Goal: Transaction & Acquisition: Purchase product/service

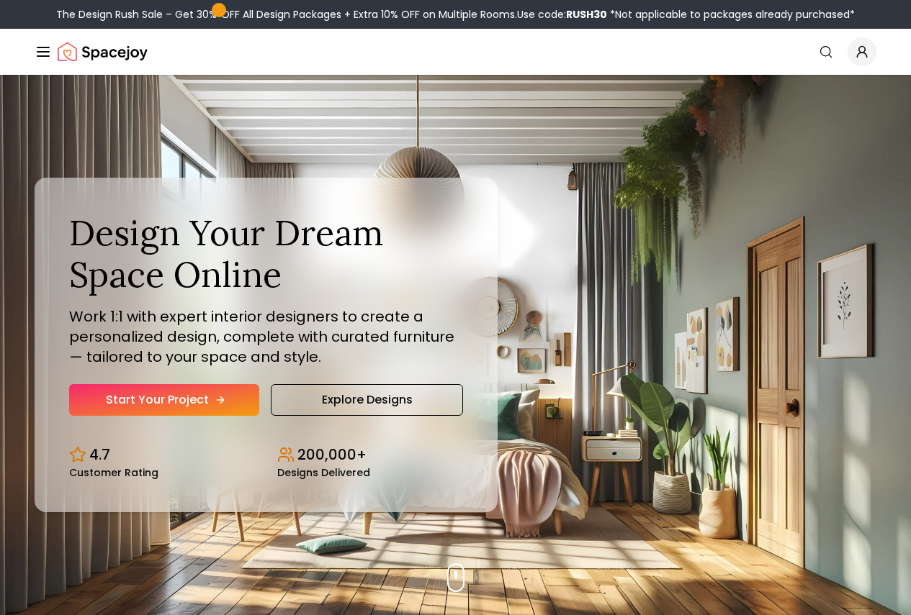
click at [189, 416] on link "Start Your Project" at bounding box center [164, 400] width 190 height 32
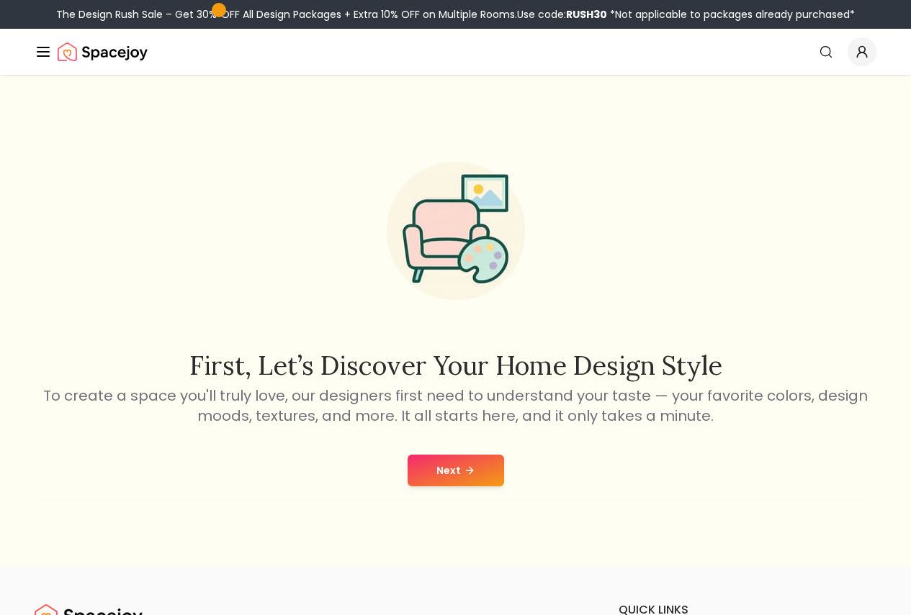
click at [475, 458] on button "Next" at bounding box center [455, 471] width 96 height 32
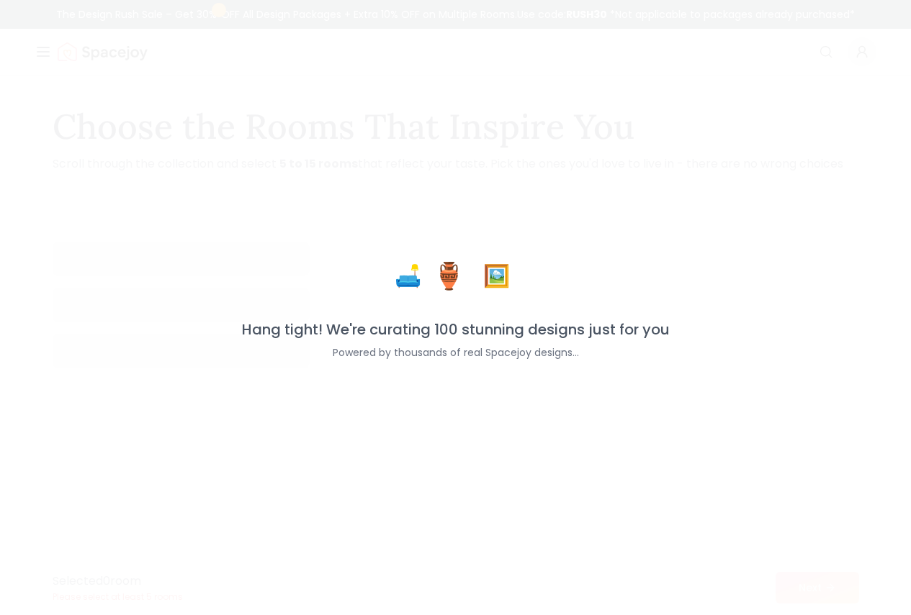
click at [468, 475] on div "🛋️ 🏺 🖼️ Hang tight! We're curating 100 stunning designs just for you Powered by…" at bounding box center [455, 307] width 911 height 615
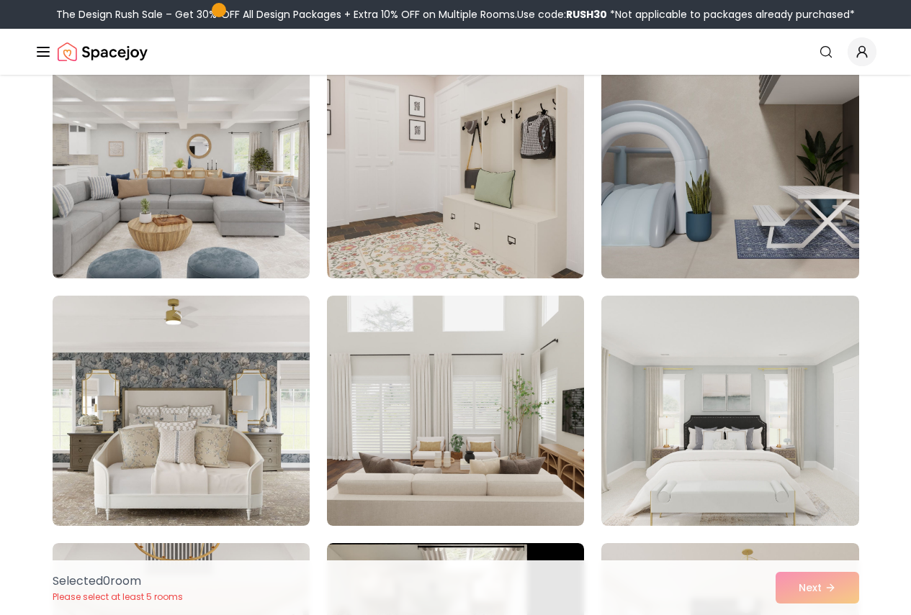
scroll to position [360, 0]
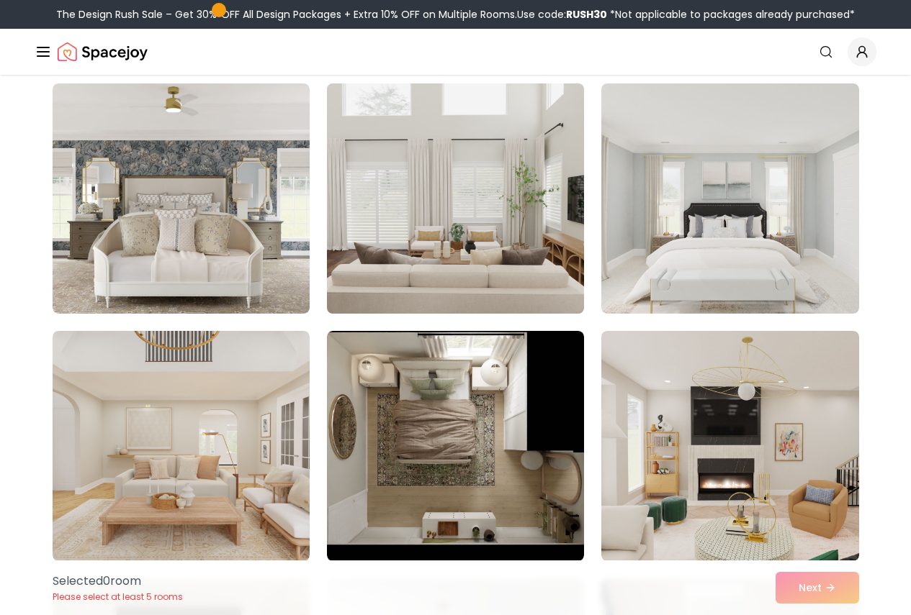
click at [471, 245] on img at bounding box center [455, 199] width 270 height 242
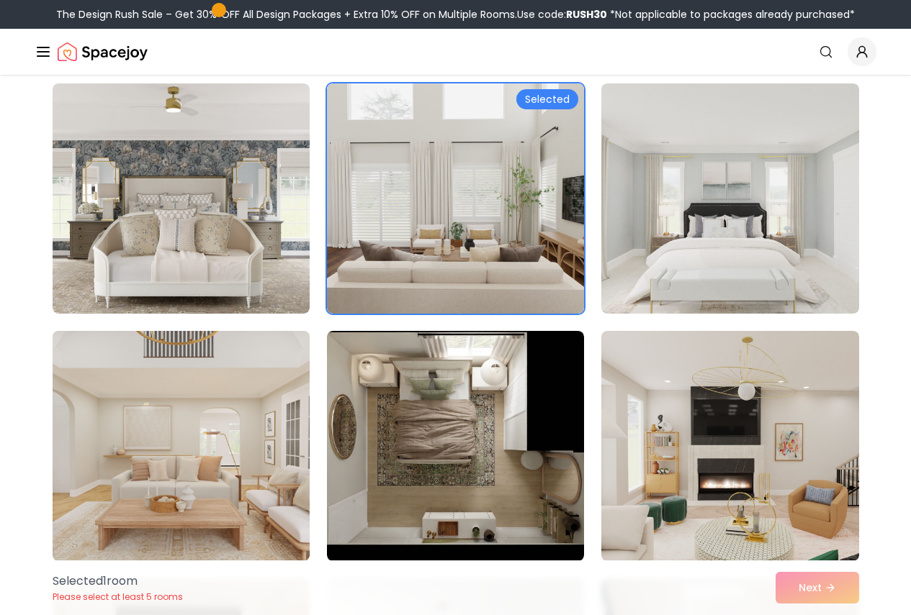
click at [251, 424] on img at bounding box center [181, 446] width 270 height 242
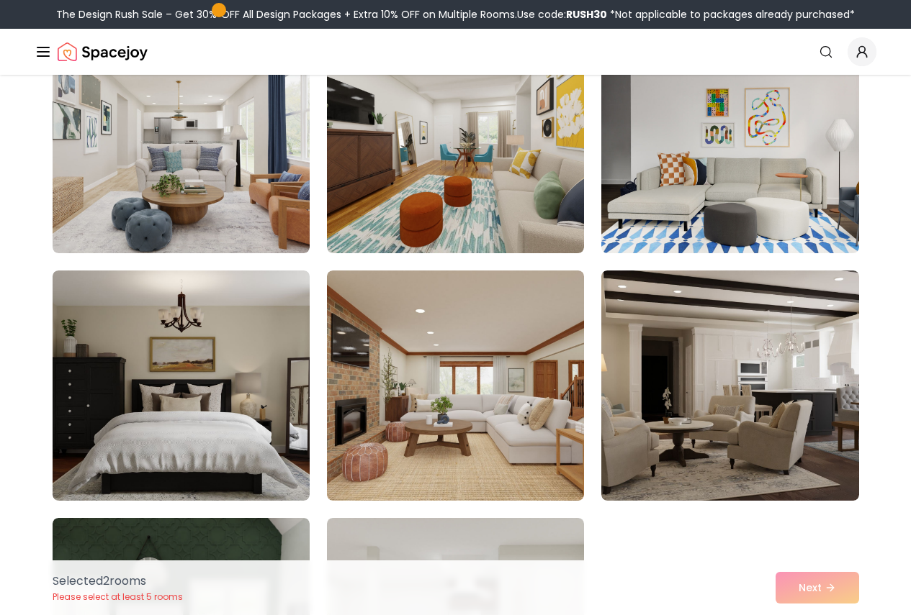
scroll to position [1224, 0]
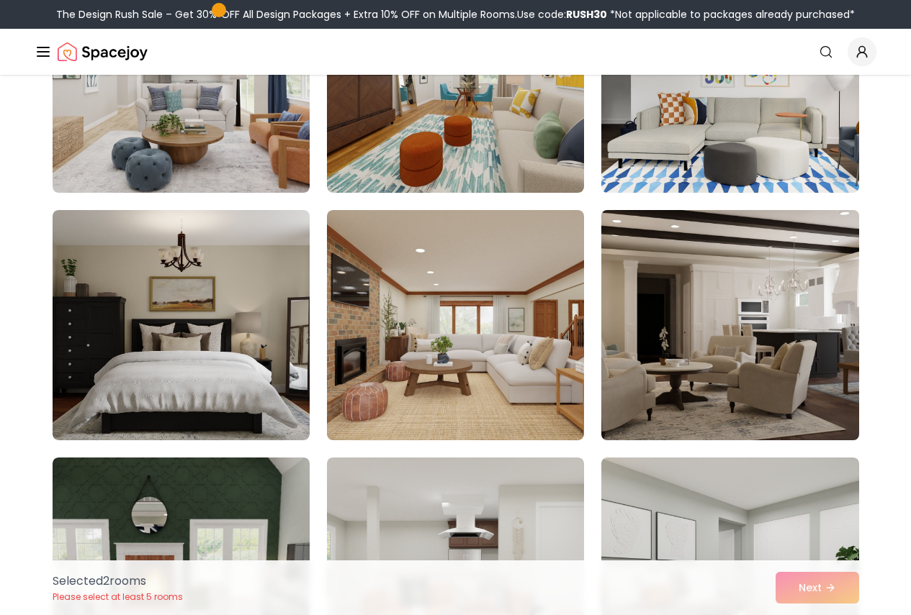
click at [782, 317] on img at bounding box center [730, 325] width 270 height 242
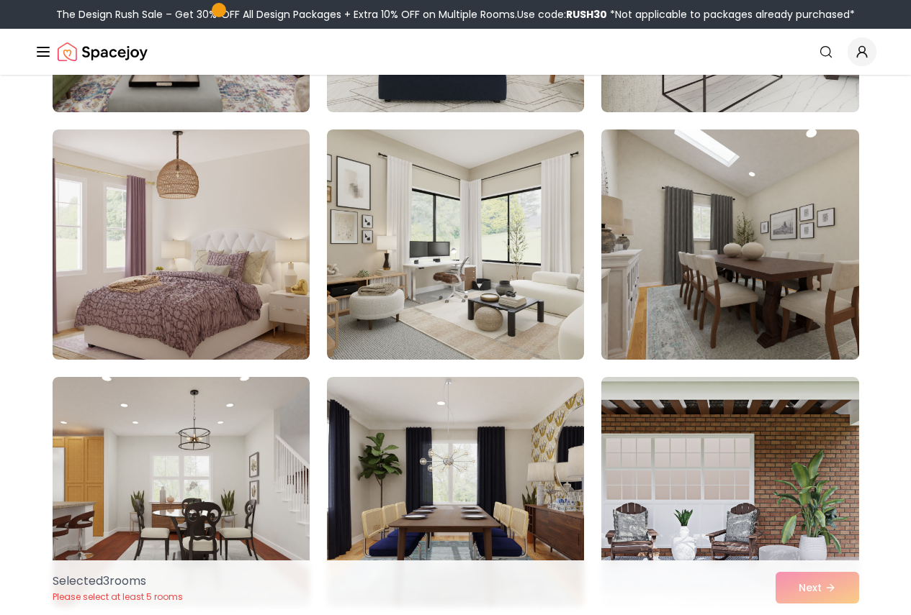
scroll to position [1944, 0]
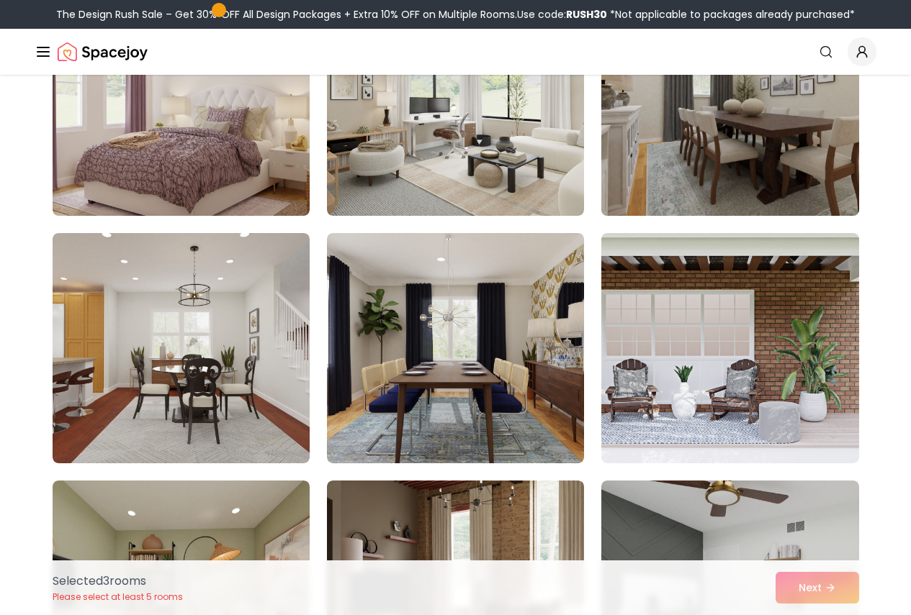
click at [774, 142] on img at bounding box center [730, 101] width 270 height 242
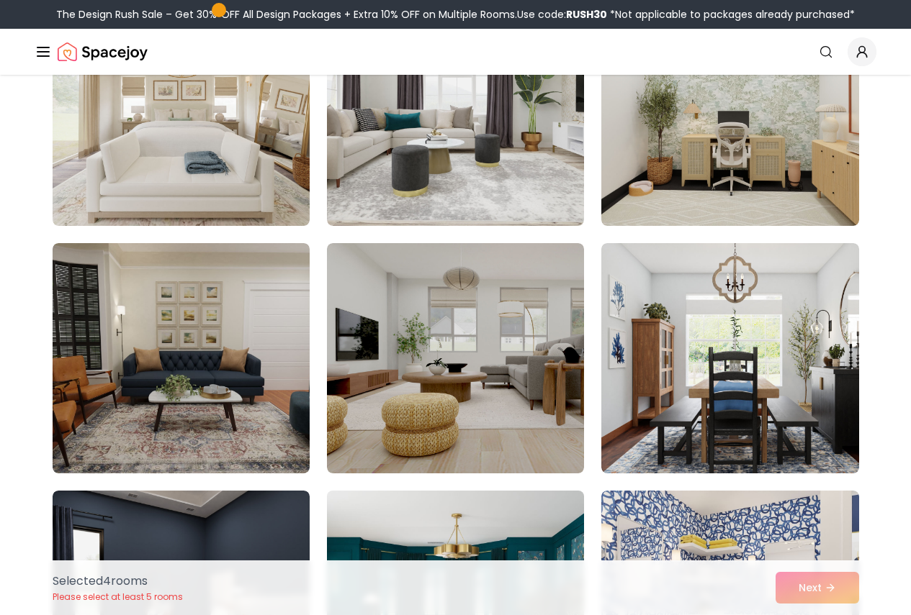
scroll to position [2663, 0]
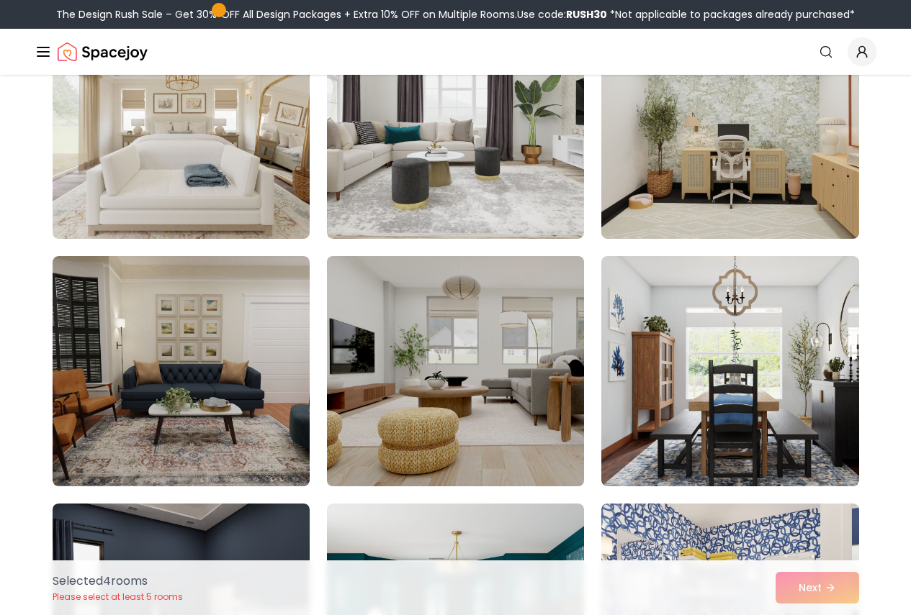
click at [415, 347] on img at bounding box center [455, 372] width 270 height 242
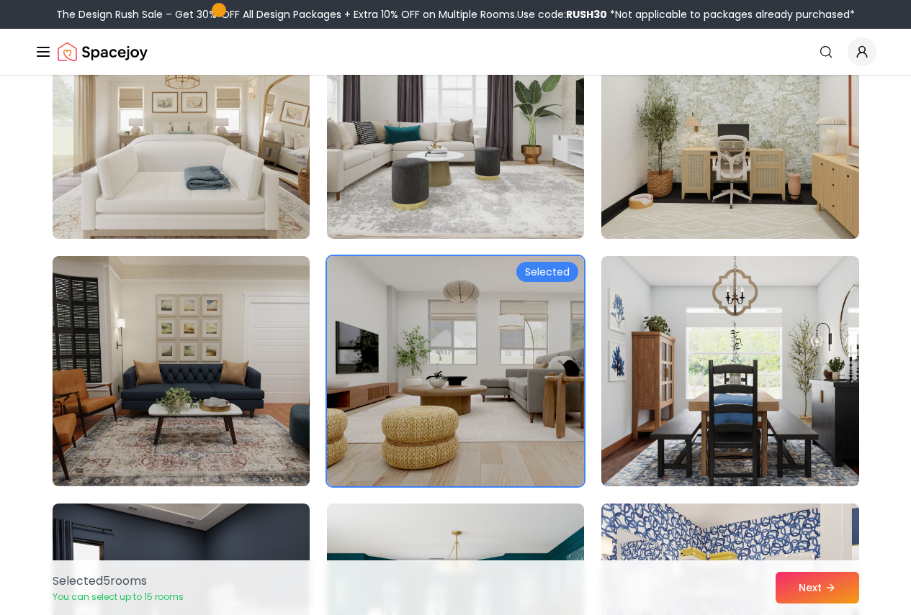
click at [221, 151] on img at bounding box center [181, 124] width 270 height 242
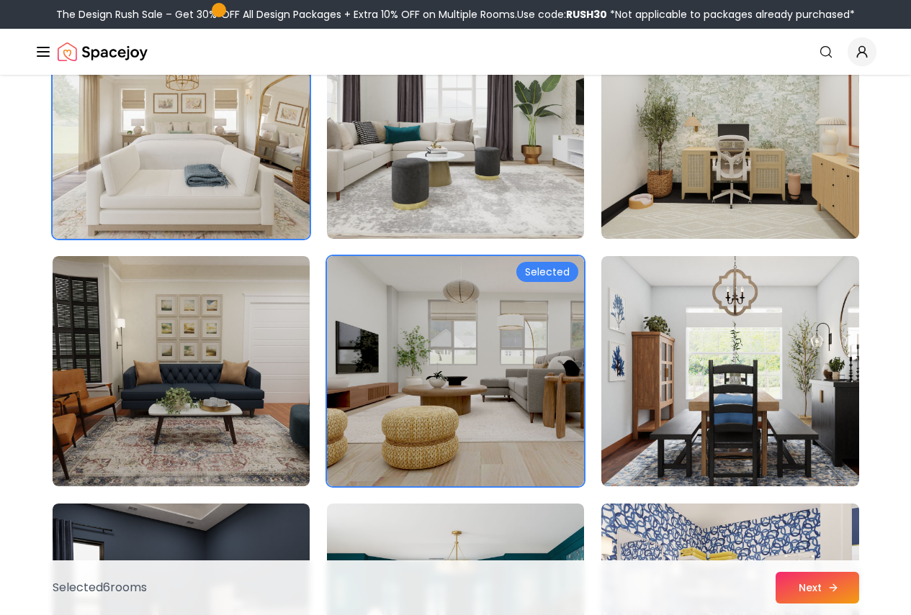
click at [788, 589] on button "Next" at bounding box center [817, 588] width 84 height 32
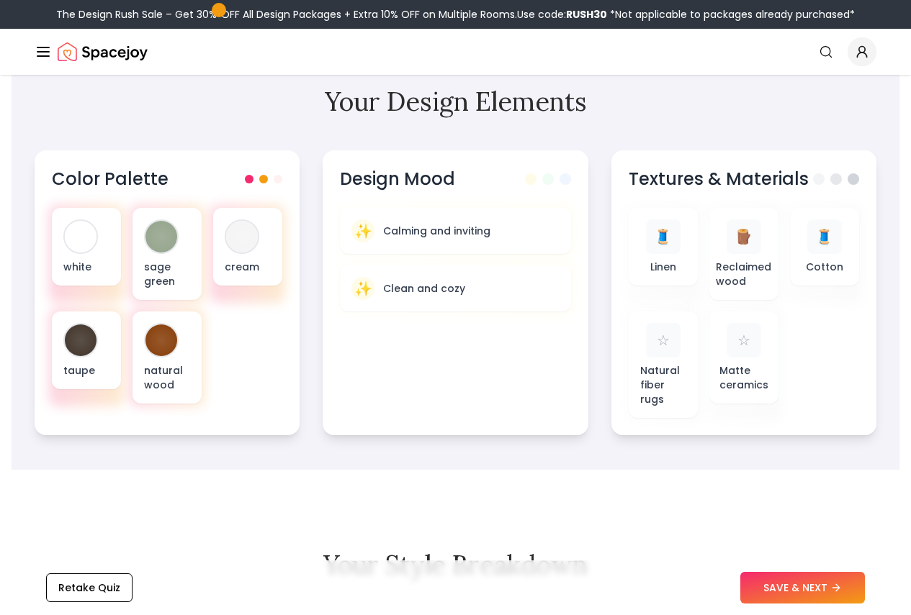
scroll to position [576, 0]
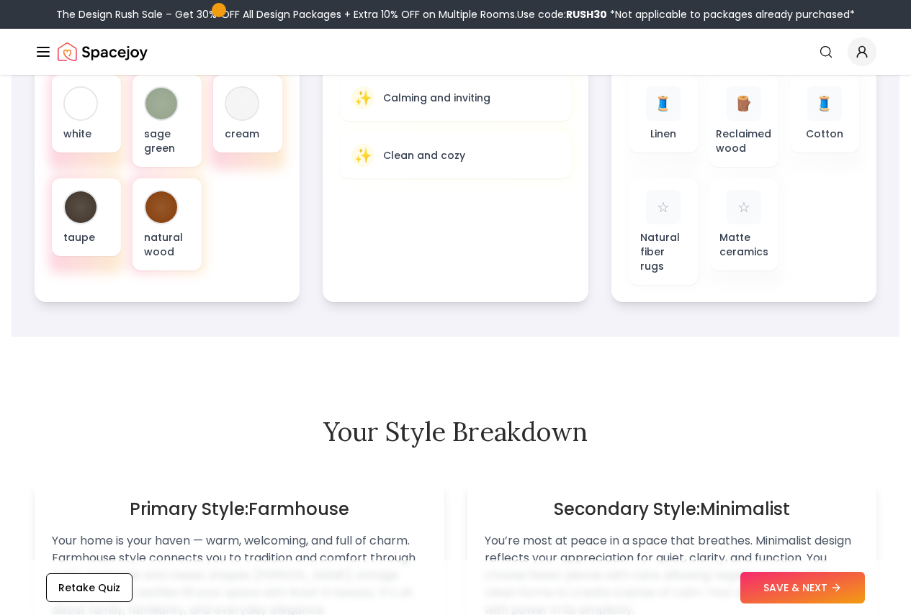
click at [772, 593] on button "SAVE & NEXT" at bounding box center [802, 588] width 125 height 32
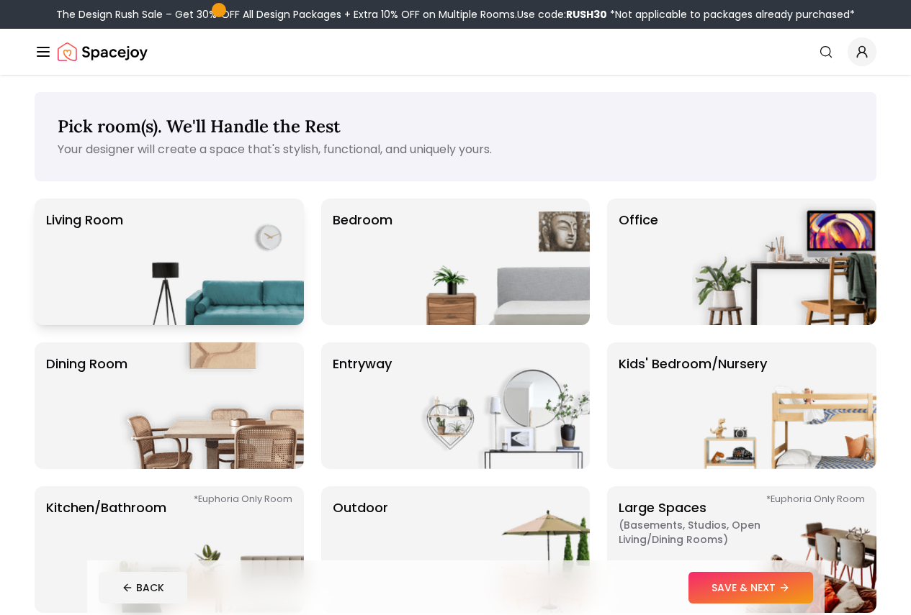
click at [203, 283] on img at bounding box center [211, 262] width 184 height 127
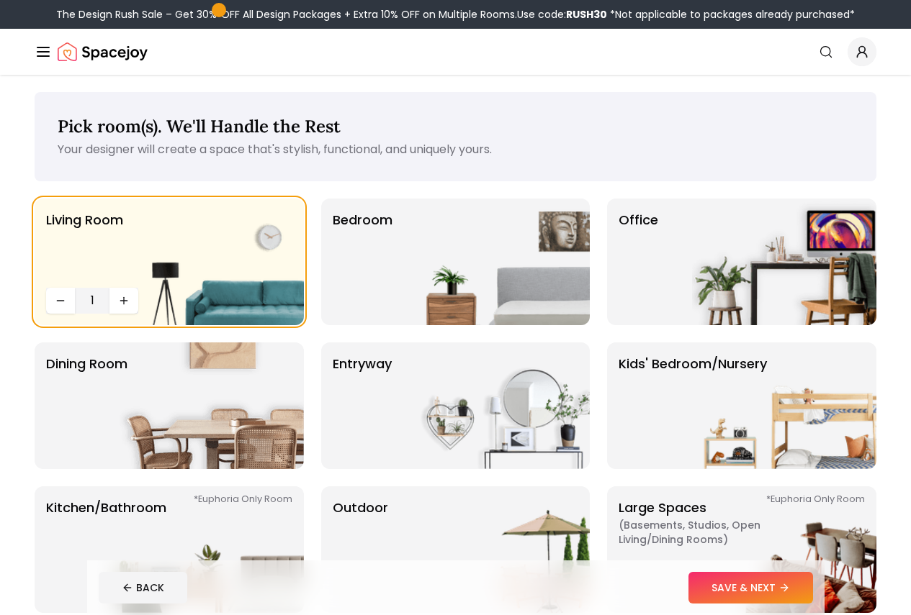
scroll to position [144, 0]
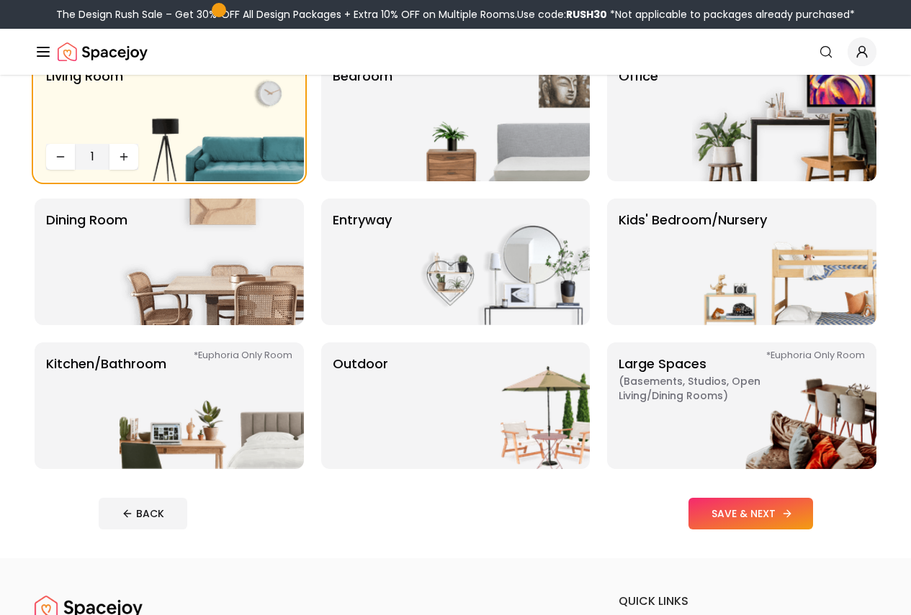
click at [805, 520] on button "SAVE & NEXT" at bounding box center [750, 514] width 125 height 32
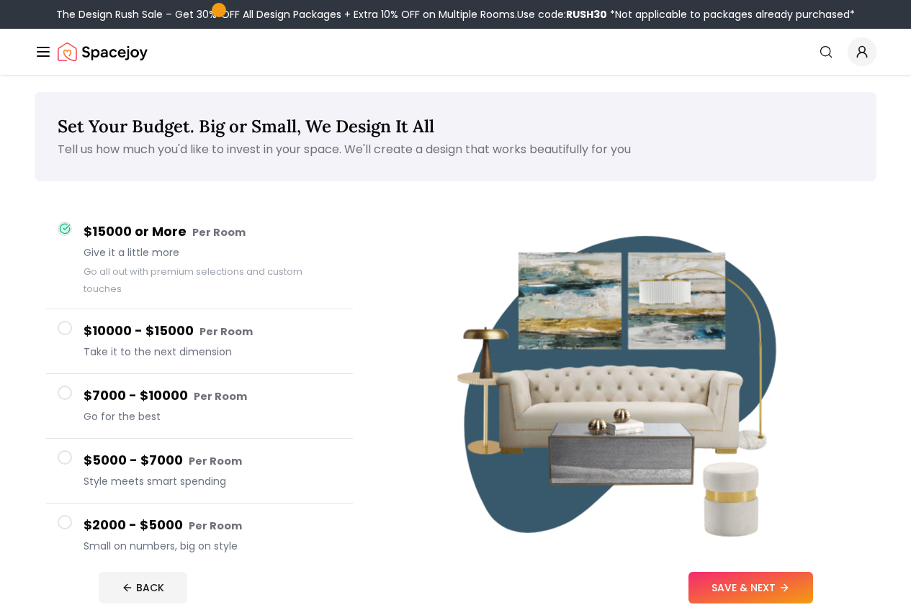
click at [186, 520] on div "$2000 - $5000 Per Room Small on numbers, big on style" at bounding box center [213, 535] width 258 height 41
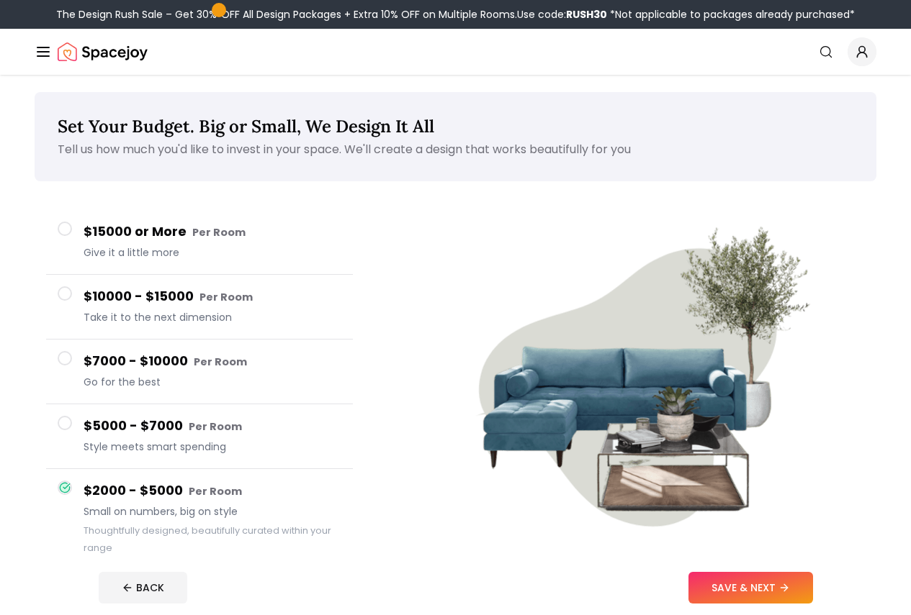
click at [813, 597] on button "SAVE & NEXT" at bounding box center [750, 588] width 125 height 32
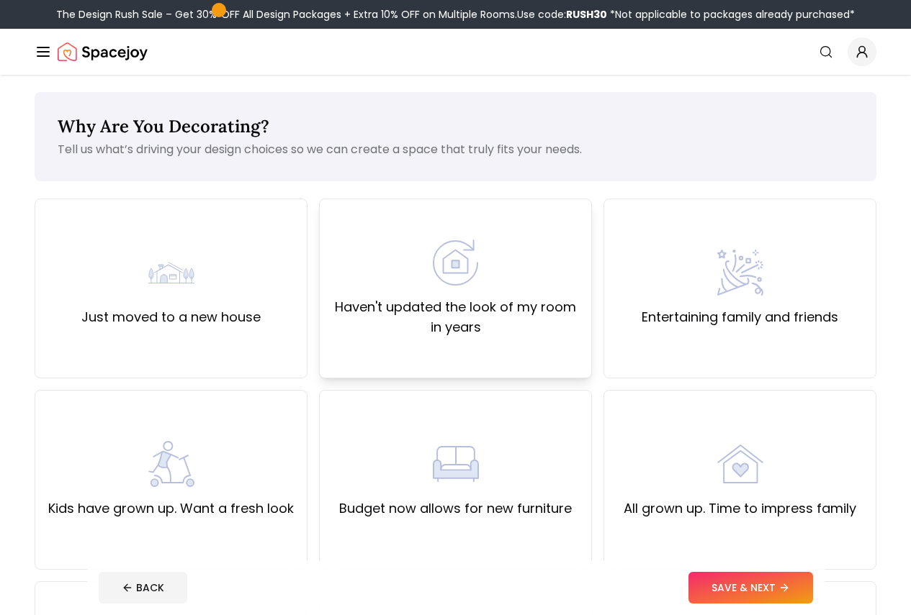
click at [487, 252] on div "Haven't updated the look of my room in years" at bounding box center [455, 289] width 248 height 98
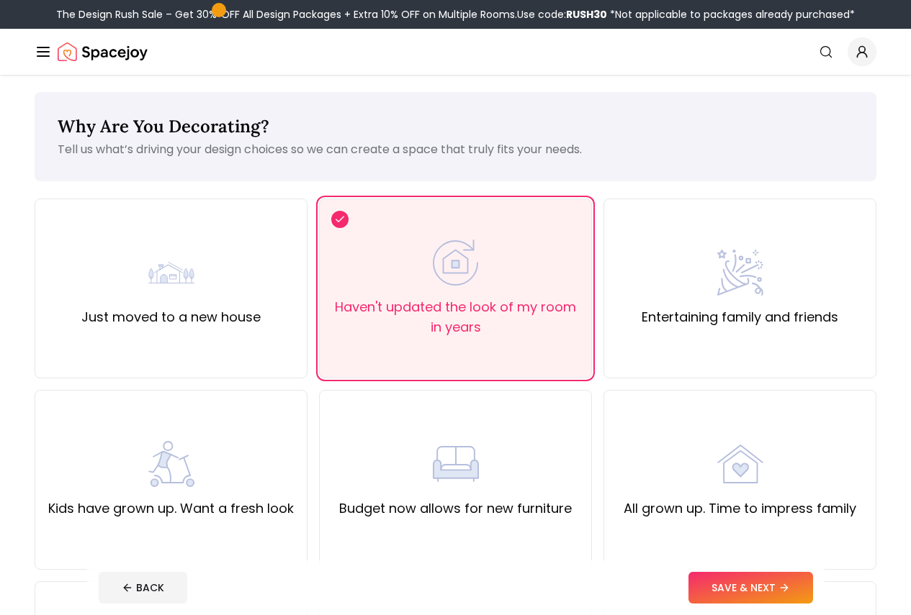
click at [798, 568] on footer "BACK SAVE & NEXT" at bounding box center [455, 588] width 737 height 55
click at [798, 585] on button "SAVE & NEXT" at bounding box center [750, 588] width 125 height 32
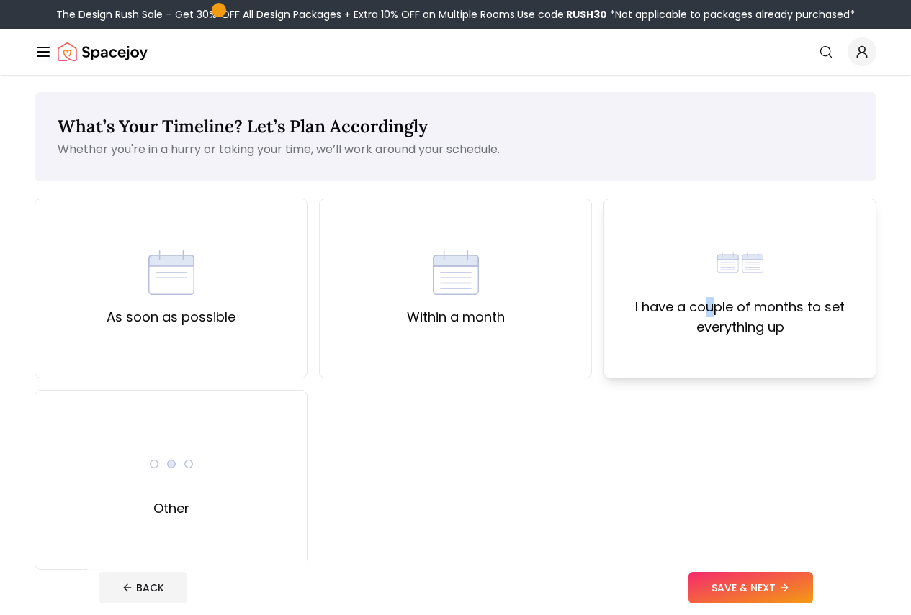
click at [713, 300] on label "I have a couple of months to set everything up" at bounding box center [739, 317] width 248 height 40
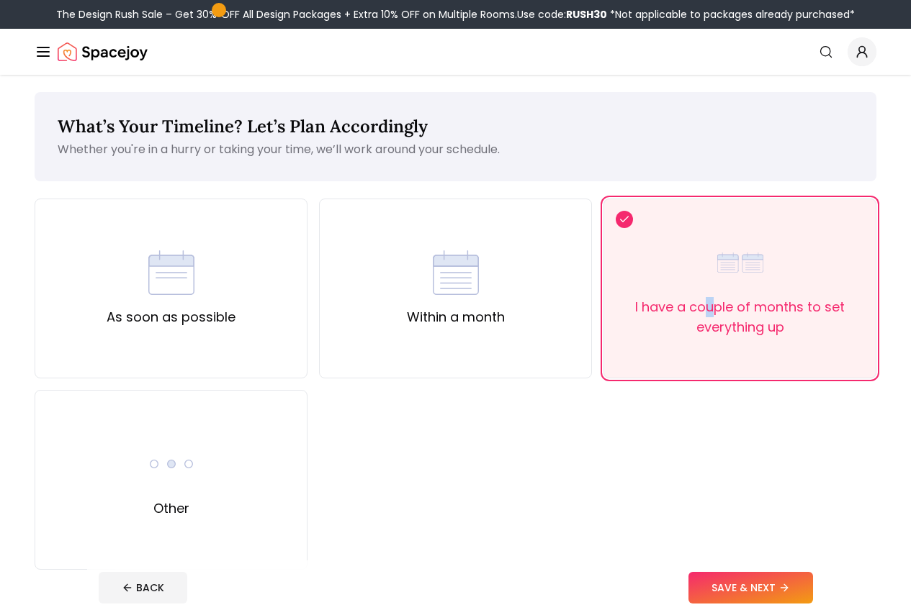
click at [772, 591] on button "SAVE & NEXT" at bounding box center [750, 588] width 125 height 32
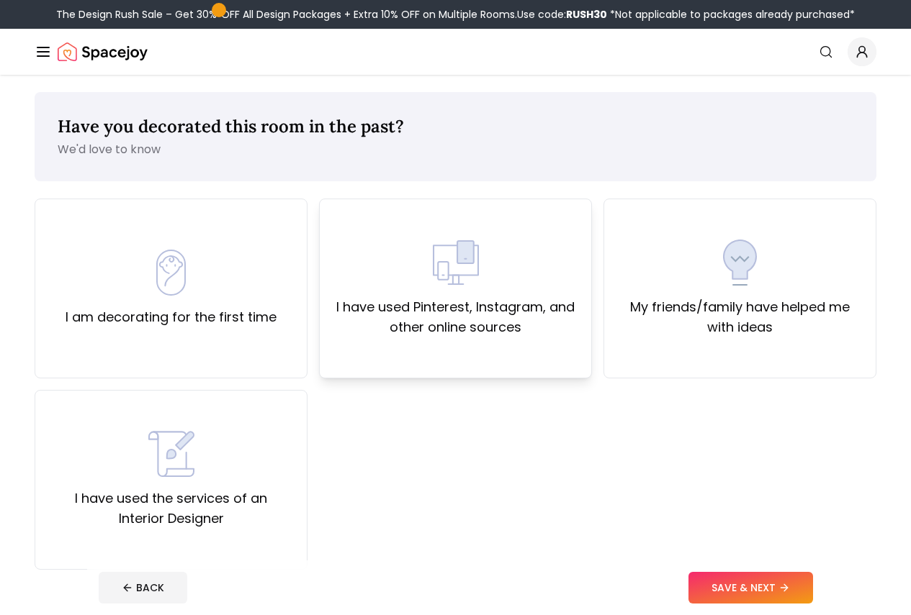
click at [528, 310] on label "I have used Pinterest, Instagram, and other online sources" at bounding box center [455, 317] width 248 height 40
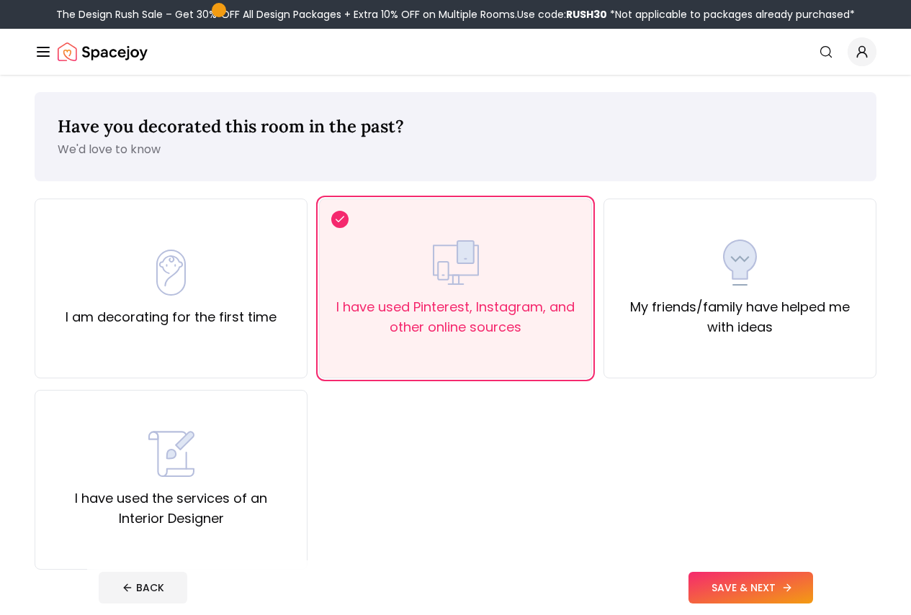
click at [778, 585] on button "SAVE & NEXT" at bounding box center [750, 588] width 125 height 32
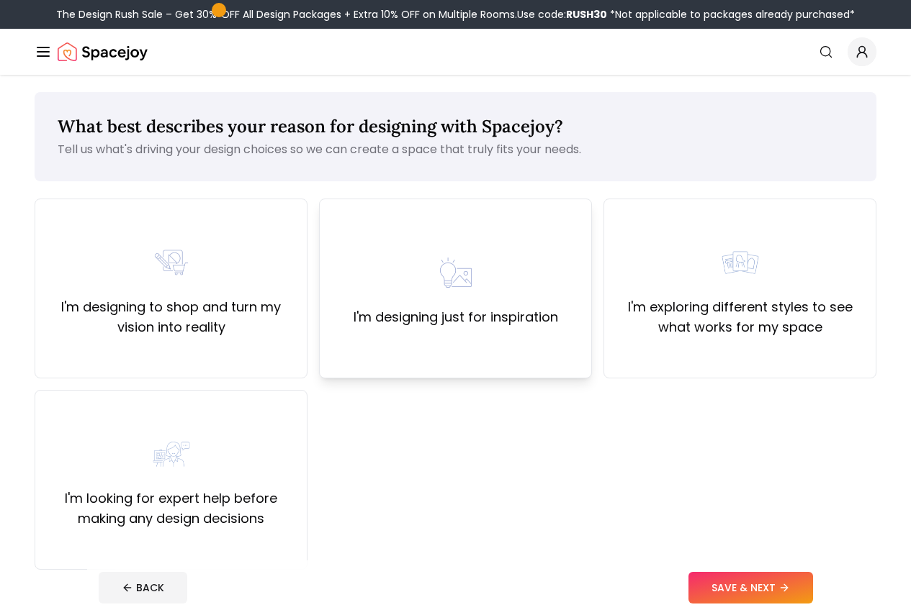
click at [474, 310] on label "I'm designing just for inspiration" at bounding box center [455, 317] width 204 height 20
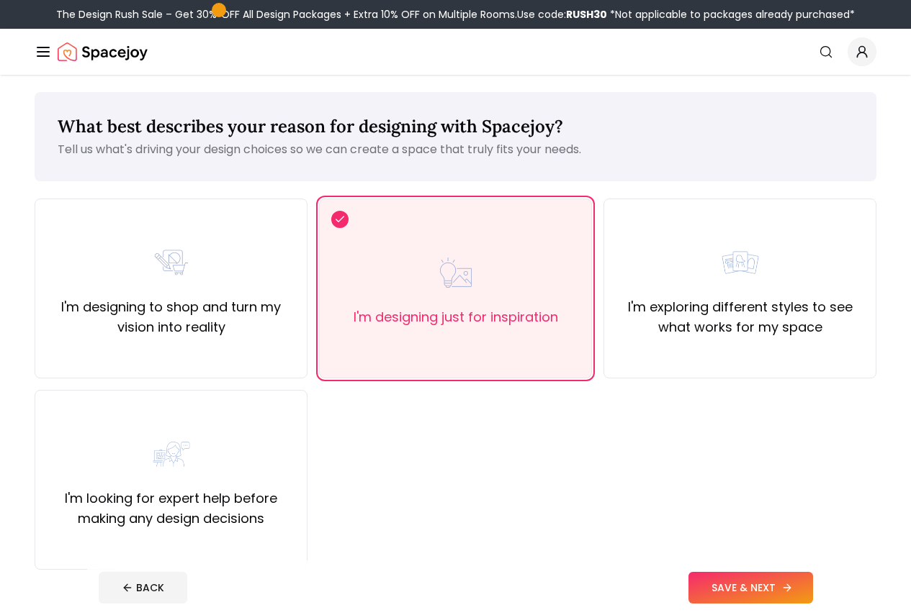
click at [813, 591] on button "SAVE & NEXT" at bounding box center [750, 588] width 125 height 32
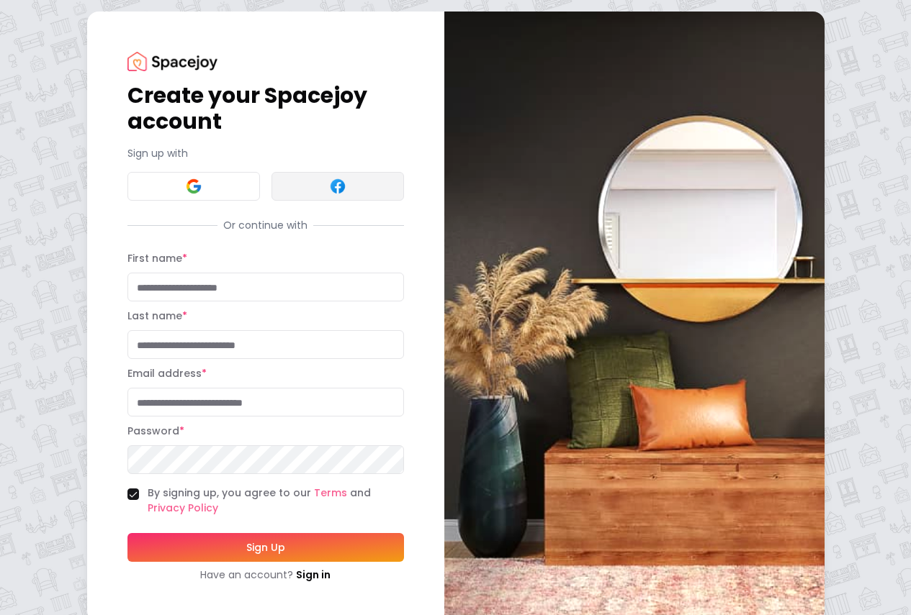
scroll to position [19, 0]
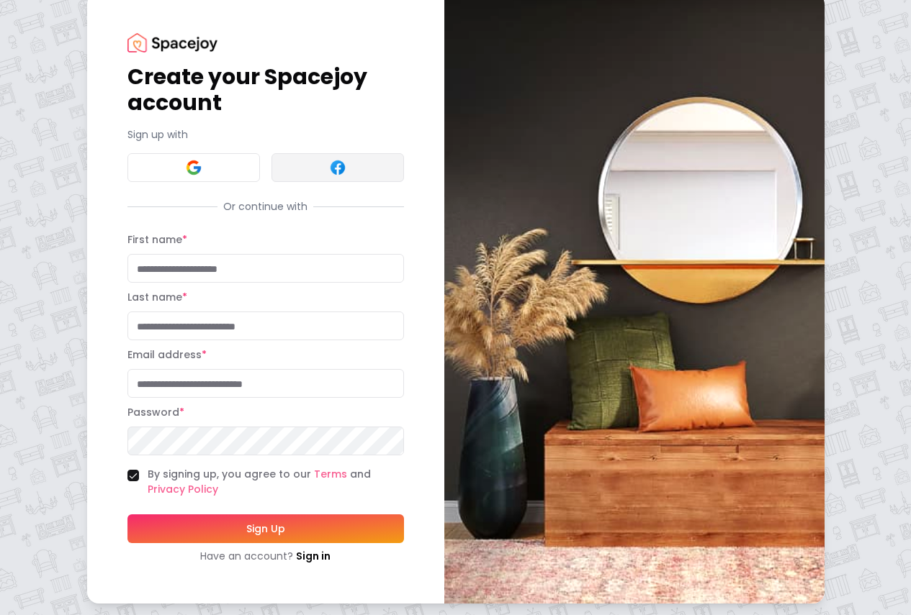
click at [329, 163] on img at bounding box center [337, 167] width 17 height 17
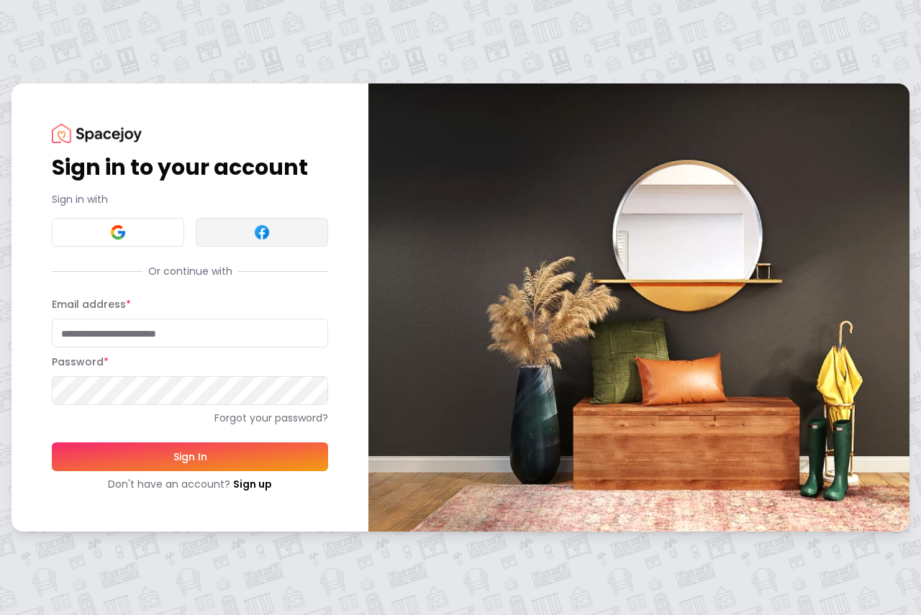
click at [257, 235] on img at bounding box center [261, 232] width 17 height 17
click at [163, 336] on input "Email address *" at bounding box center [190, 333] width 276 height 29
type input "**********"
click at [52, 443] on button "Sign In" at bounding box center [190, 457] width 276 height 29
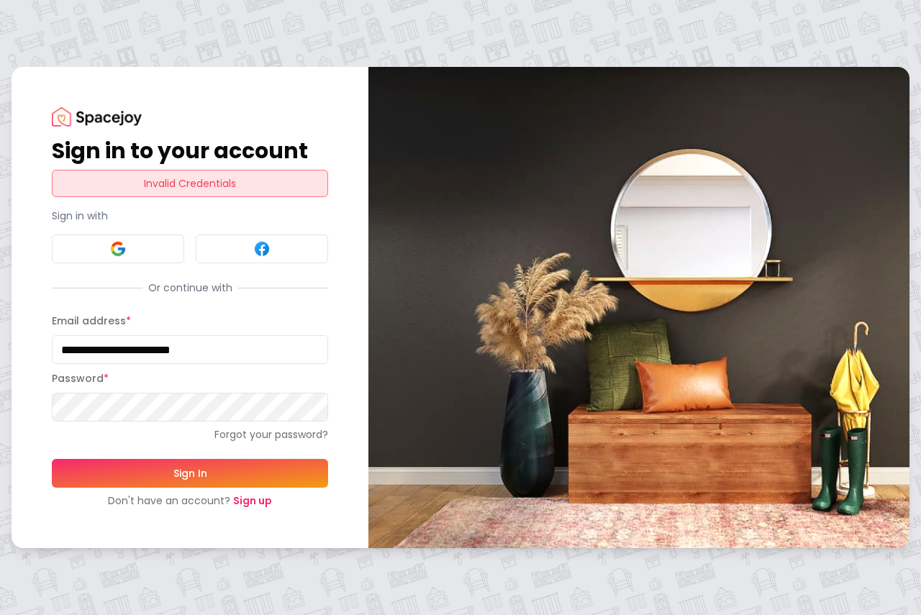
click at [256, 501] on link "Sign up" at bounding box center [252, 501] width 39 height 14
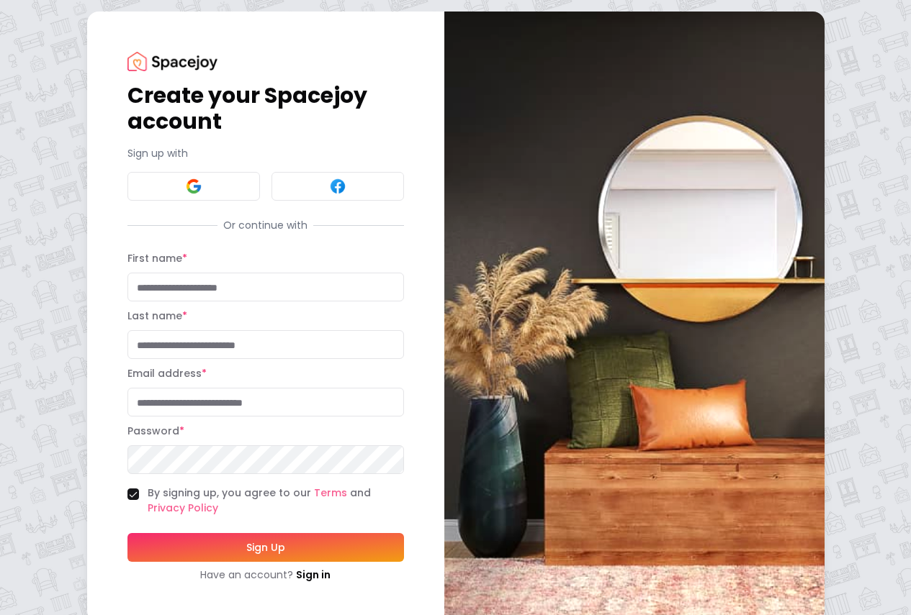
click at [167, 288] on input "First name *" at bounding box center [265, 287] width 276 height 29
click at [178, 291] on input "First name *" at bounding box center [265, 287] width 276 height 29
type input "******"
type input "*******"
type input "*"
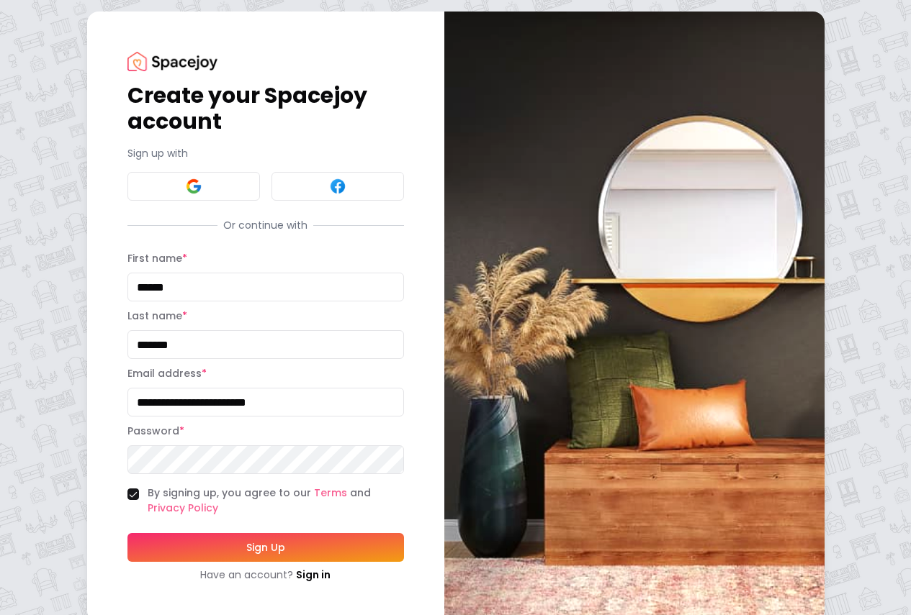
type input "**********"
click at [127, 533] on button "Sign Up" at bounding box center [265, 547] width 276 height 29
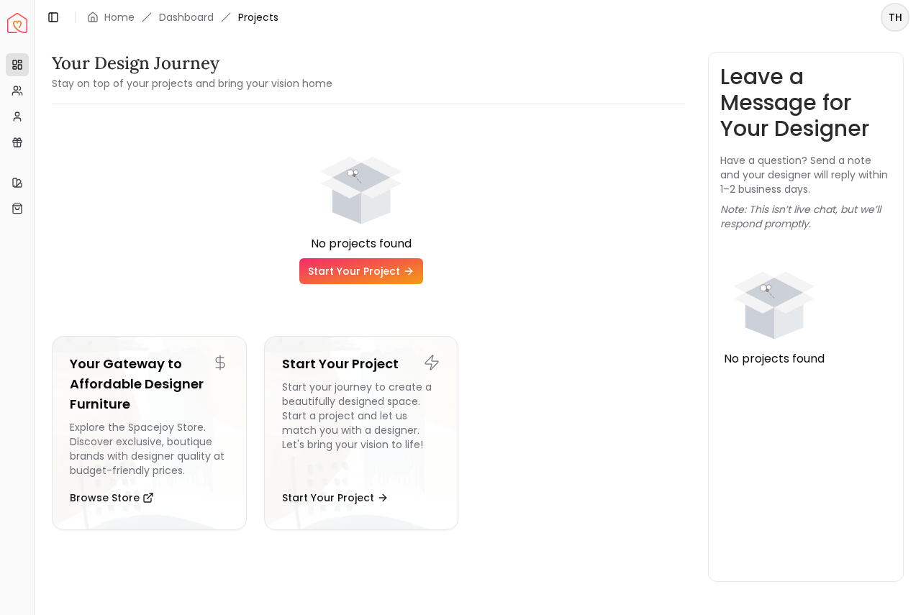
click at [377, 276] on link "Start Your Project" at bounding box center [361, 271] width 124 height 26
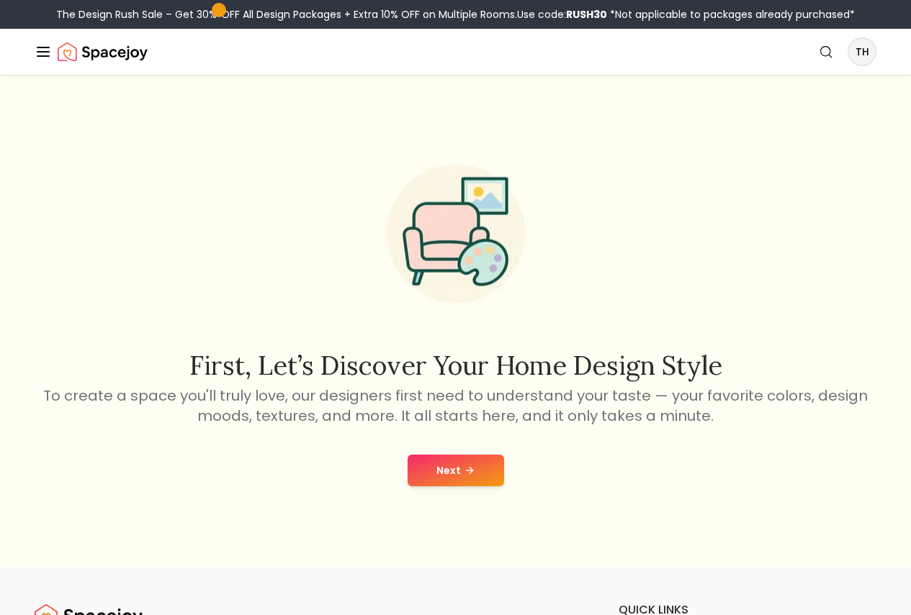
click at [448, 487] on button "Next" at bounding box center [455, 471] width 96 height 32
click at [0, 0] on link "Pricing" at bounding box center [0, 0] width 0 height 0
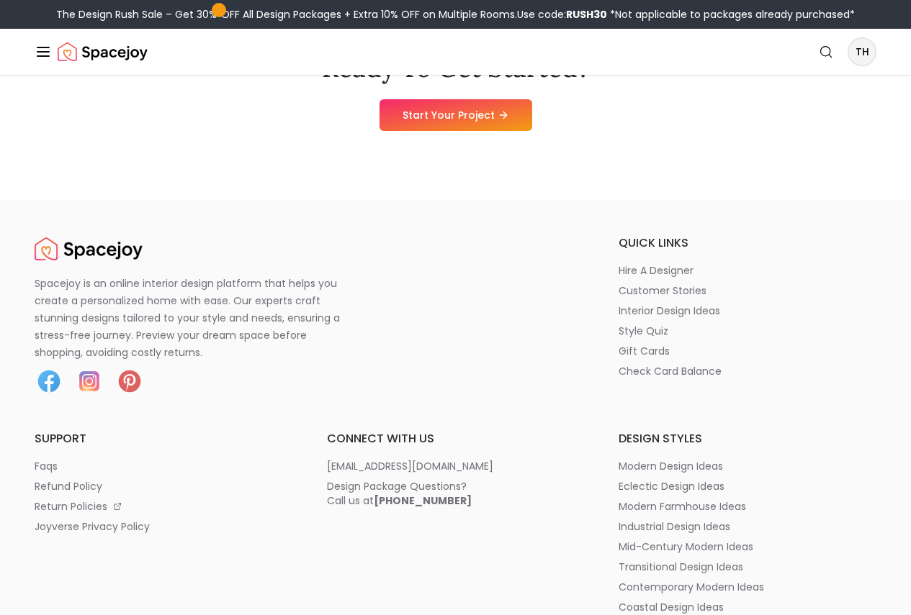
scroll to position [1800, 0]
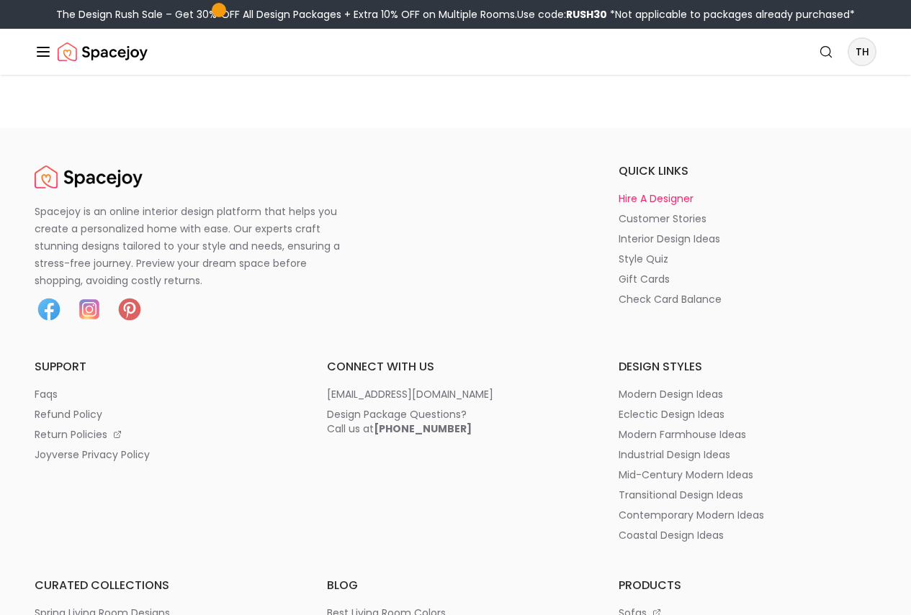
click at [618, 206] on p "hire a designer" at bounding box center [655, 198] width 75 height 14
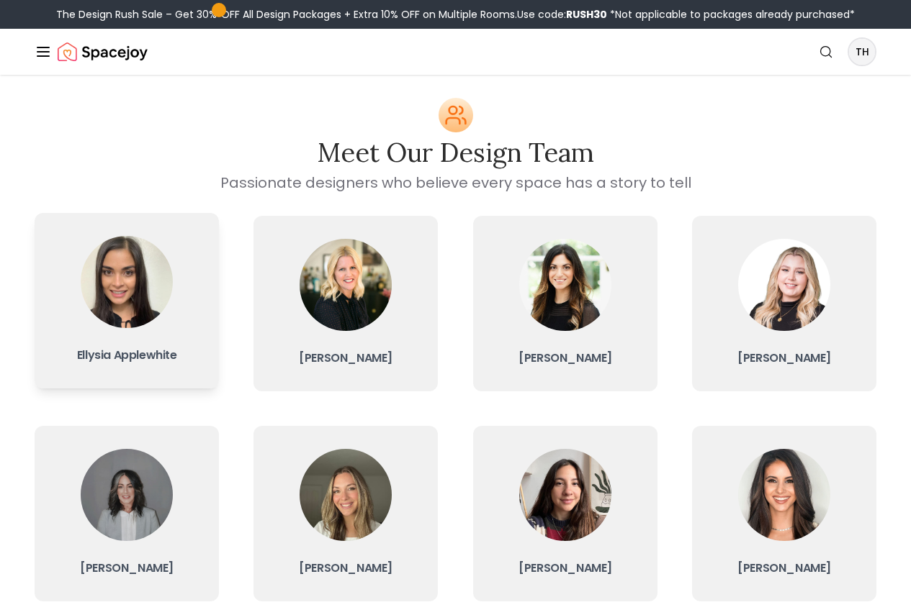
click at [132, 292] on img at bounding box center [127, 282] width 92 height 92
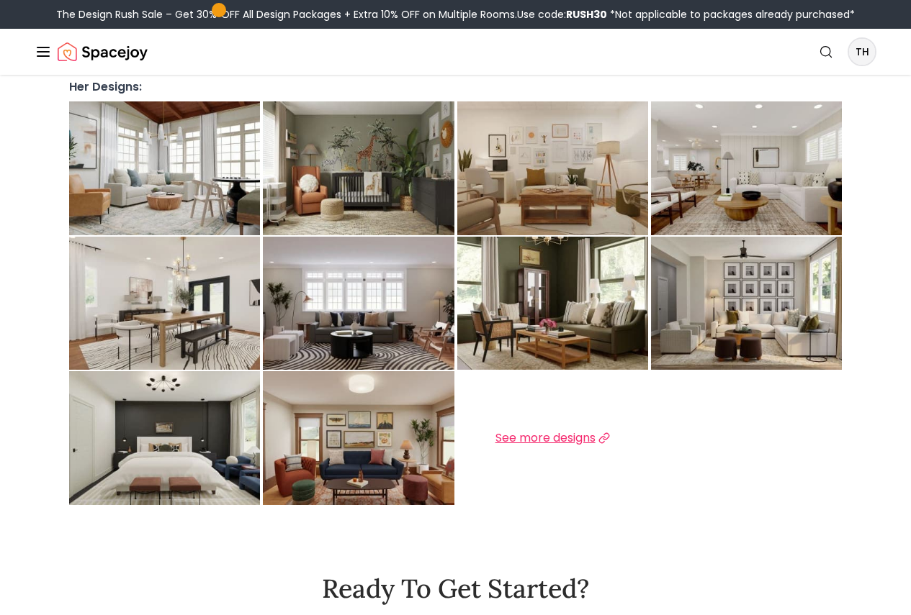
scroll to position [432, 0]
